Goal: Task Accomplishment & Management: Manage account settings

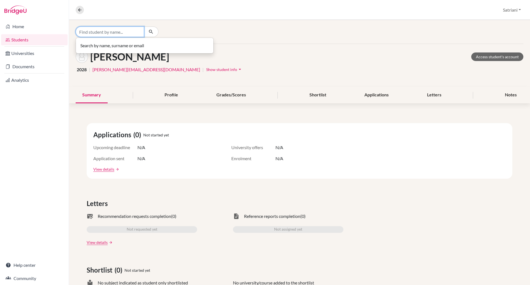
click at [97, 29] on input "Find student by name..." at bounding box center [110, 32] width 69 height 10
type input "vihaan"
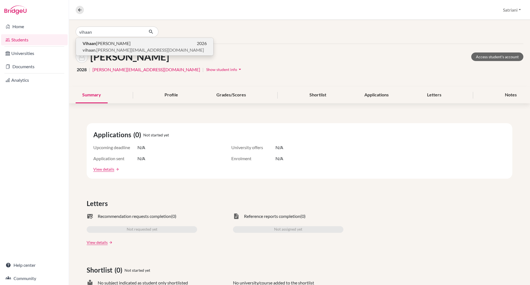
click at [122, 44] on p "Vihaan Kedia 2026" at bounding box center [145, 43] width 124 height 7
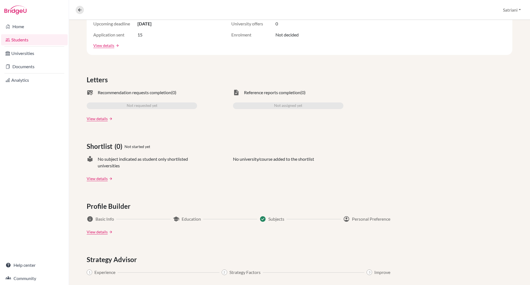
scroll to position [201, 0]
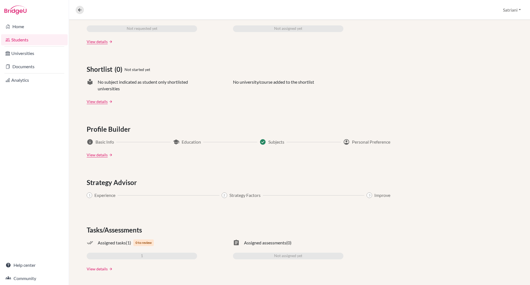
click at [99, 266] on link "View details" at bounding box center [97, 269] width 21 height 6
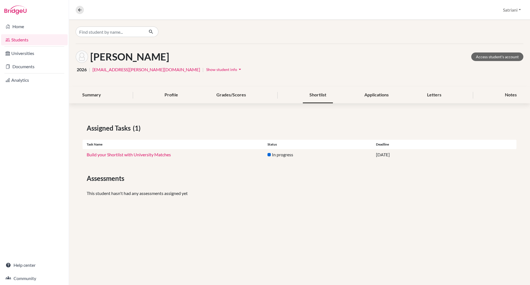
click at [323, 97] on div "Shortlist" at bounding box center [318, 95] width 30 height 16
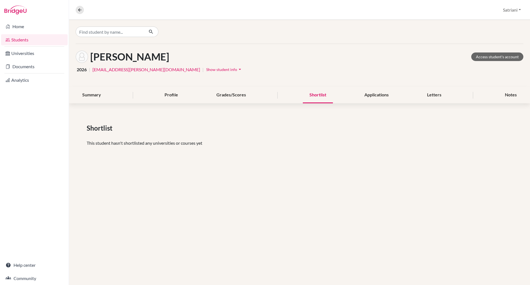
click at [148, 71] on link "[EMAIL_ADDRESS][PERSON_NAME][DOMAIN_NAME]" at bounding box center [147, 69] width 108 height 7
click at [148, 71] on link "vihaan.kedia@sampoernaacademy.net" at bounding box center [147, 69] width 108 height 7
click at [494, 59] on link "Access student's account" at bounding box center [498, 56] width 52 height 9
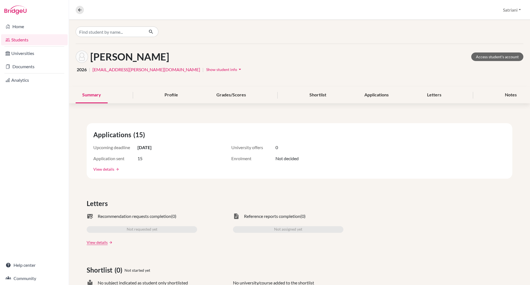
click at [108, 169] on link "View details" at bounding box center [103, 169] width 21 height 6
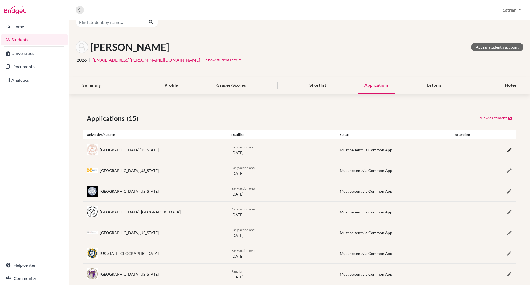
scroll to position [8, 0]
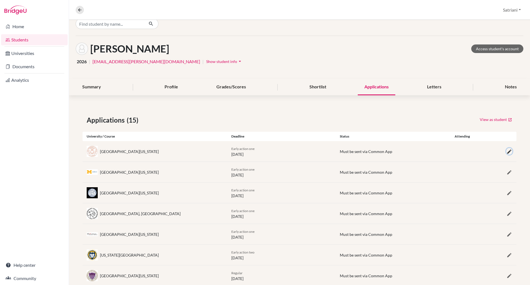
click at [507, 154] on icon "button" at bounding box center [510, 152] width 6 height 6
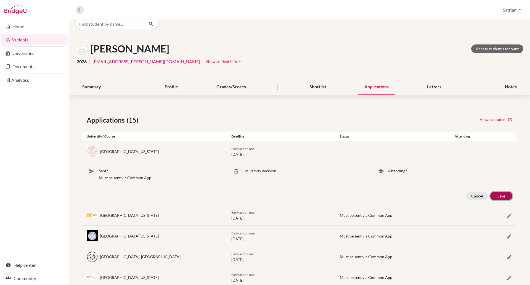
click at [498, 198] on button "Save" at bounding box center [502, 196] width 22 height 9
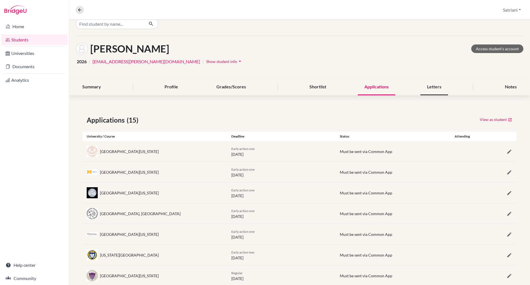
click at [434, 87] on div "Letters" at bounding box center [435, 87] width 28 height 16
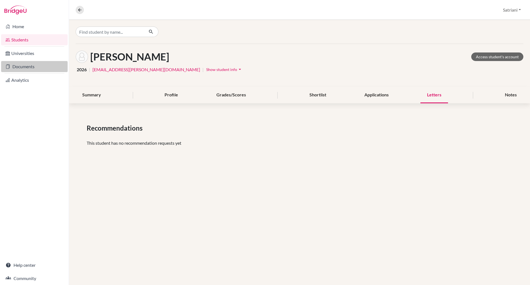
click at [20, 67] on link "Documents" at bounding box center [34, 66] width 67 height 11
click at [373, 95] on div "Applications" at bounding box center [377, 95] width 38 height 16
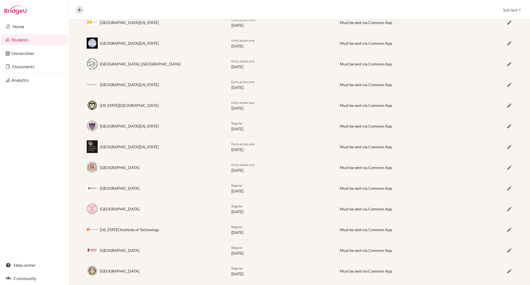
scroll to position [188, 0]
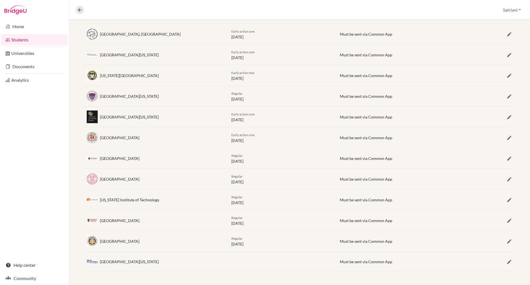
click at [368, 224] on div "Stanford University Regular 05 January 2026 Must be sent via Common App" at bounding box center [300, 220] width 434 height 20
click at [507, 221] on icon "button" at bounding box center [510, 221] width 6 height 6
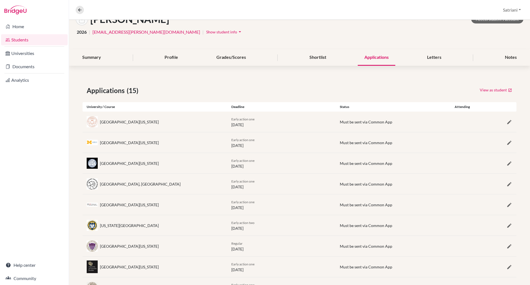
scroll to position [23, 0]
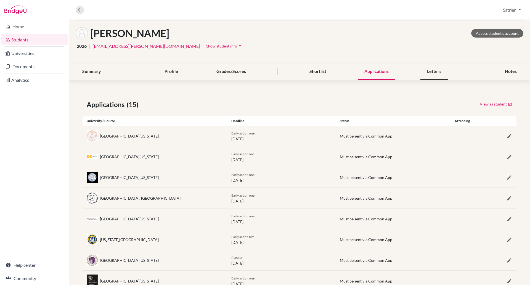
click at [422, 72] on div "Letters" at bounding box center [435, 72] width 28 height 16
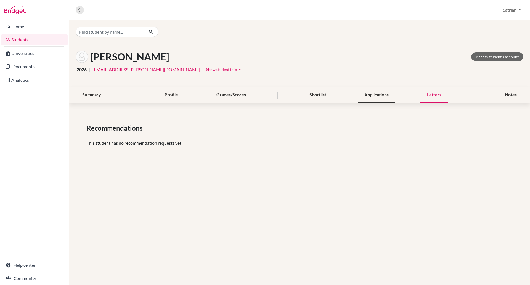
click at [387, 93] on div "Applications" at bounding box center [377, 95] width 38 height 16
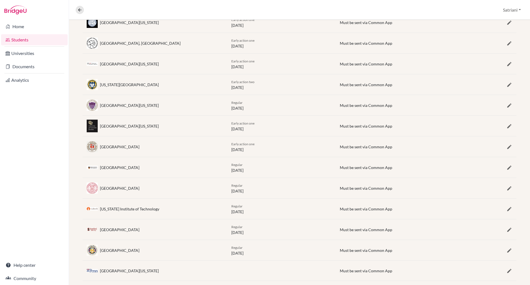
scroll to position [188, 0]
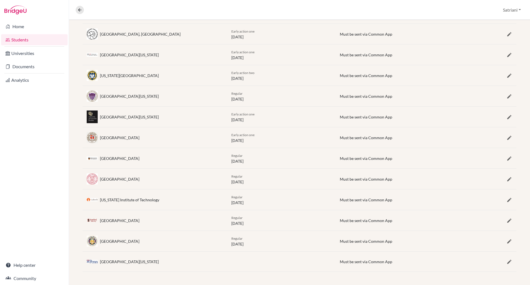
click at [128, 222] on div "[GEOGRAPHIC_DATA]" at bounding box center [120, 221] width 40 height 6
click at [356, 221] on span "Must be sent via Common App" at bounding box center [366, 220] width 52 height 5
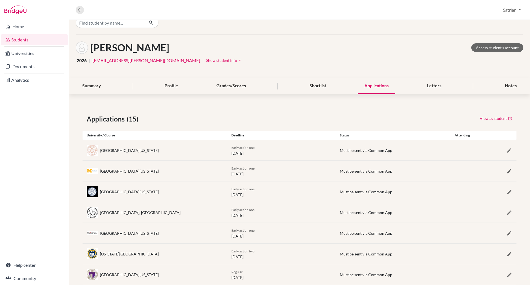
scroll to position [0, 0]
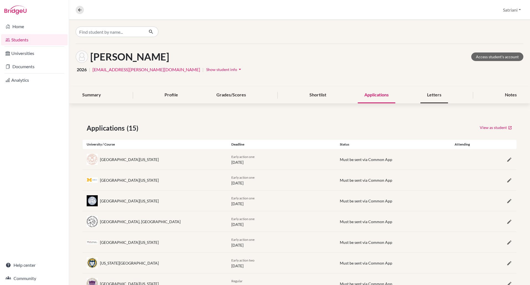
click at [434, 99] on div "Letters" at bounding box center [435, 95] width 28 height 16
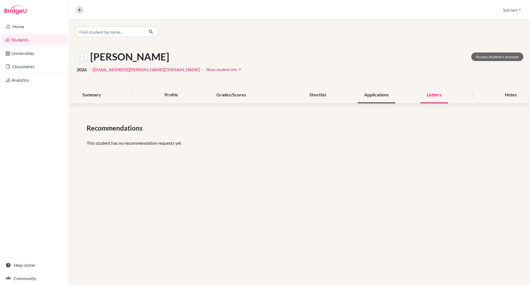
click at [379, 94] on div "Applications" at bounding box center [377, 95] width 38 height 16
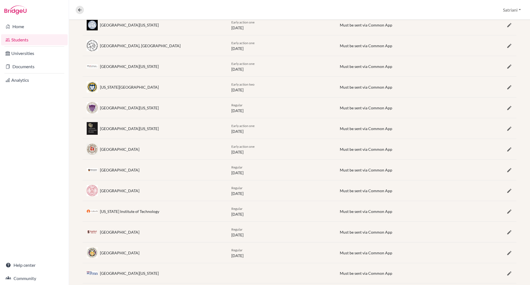
scroll to position [188, 0]
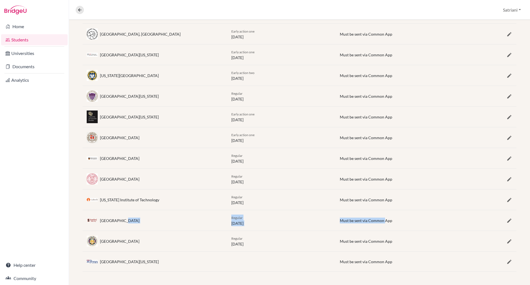
drag, startPoint x: 121, startPoint y: 221, endPoint x: 376, endPoint y: 225, distance: 254.7
click at [376, 225] on div "Stanford University Regular 05 January 2026 Must be sent via Common App" at bounding box center [300, 220] width 434 height 20
click at [507, 220] on icon "button" at bounding box center [510, 221] width 6 height 6
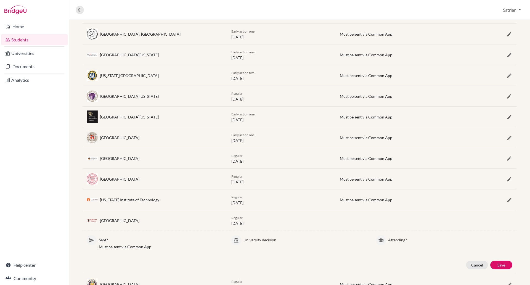
scroll to position [231, 0]
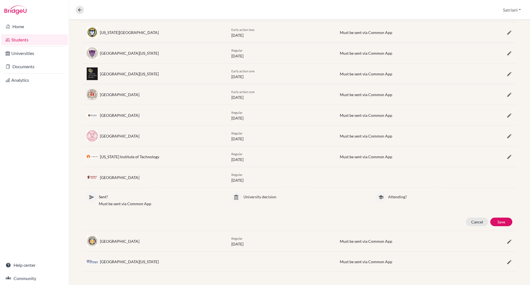
click at [366, 153] on div "California Institute of Technology Regular 05 January 2026 Must be sent via Com…" at bounding box center [300, 156] width 434 height 20
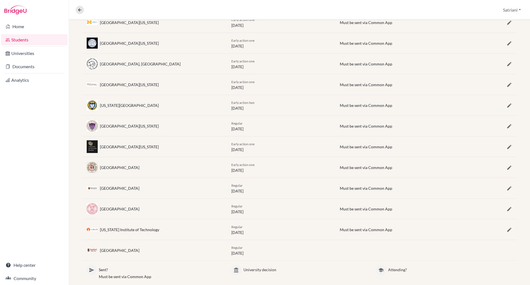
scroll to position [0, 0]
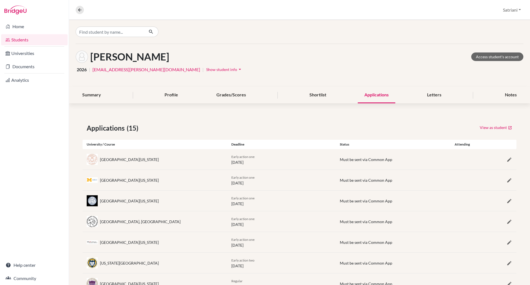
click at [356, 159] on span "Must be sent via Common App" at bounding box center [366, 159] width 52 height 5
click at [507, 161] on icon "button" at bounding box center [510, 160] width 6 height 6
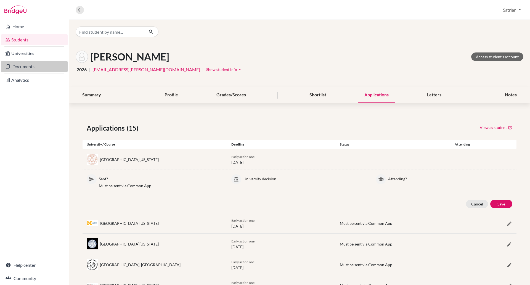
click at [19, 69] on link "Documents" at bounding box center [34, 66] width 67 height 11
click at [19, 65] on link "Documents" at bounding box center [34, 66] width 67 height 11
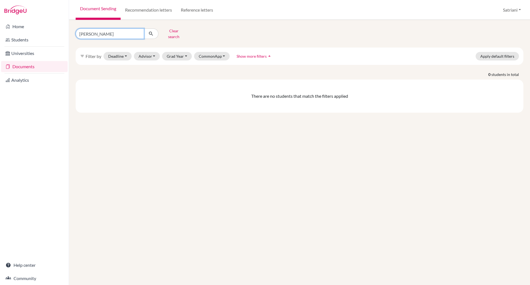
click at [138, 31] on input "hulbert" at bounding box center [110, 33] width 69 height 10
type input "vihaan"
click button "submit" at bounding box center [151, 33] width 15 height 10
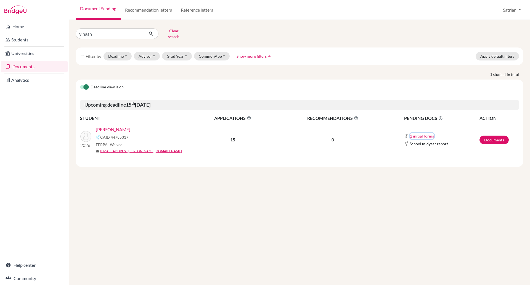
click at [415, 133] on button "2 initial forms" at bounding box center [422, 136] width 25 height 6
click at [371, 156] on div "Deadline view is on Upcoming deadline 15 th October 2025 STUDENT APPLICATIONS T…" at bounding box center [300, 123] width 448 height 87
click at [491, 139] on link "Documents" at bounding box center [494, 140] width 29 height 9
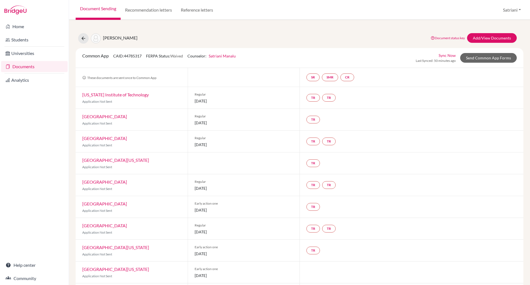
click at [523, 149] on div "[PERSON_NAME] Document status key TR Requirement. Document not uploaded yet. TR…" at bounding box center [299, 152] width 461 height 265
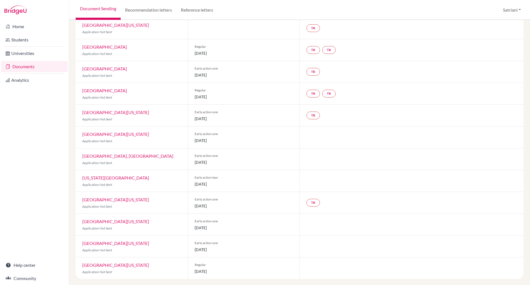
scroll to position [136, 0]
drag, startPoint x: 525, startPoint y: 262, endPoint x: 530, endPoint y: 243, distance: 19.2
click at [530, 243] on div "[PERSON_NAME] Document status key TR Requirement. Document not uploaded yet. TR…" at bounding box center [299, 152] width 461 height 265
